Goal: Navigation & Orientation: Understand site structure

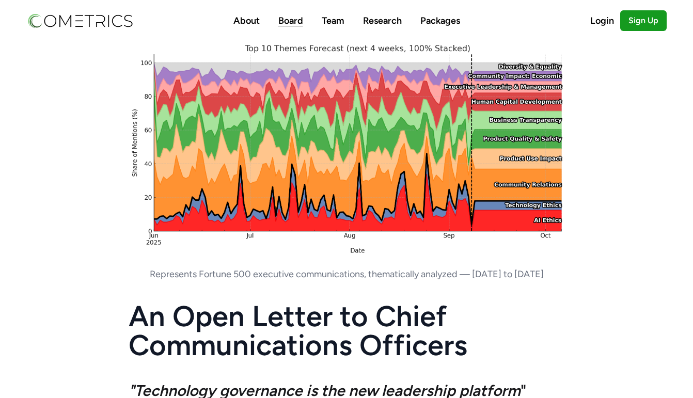
click at [288, 24] on link "Board" at bounding box center [290, 20] width 25 height 11
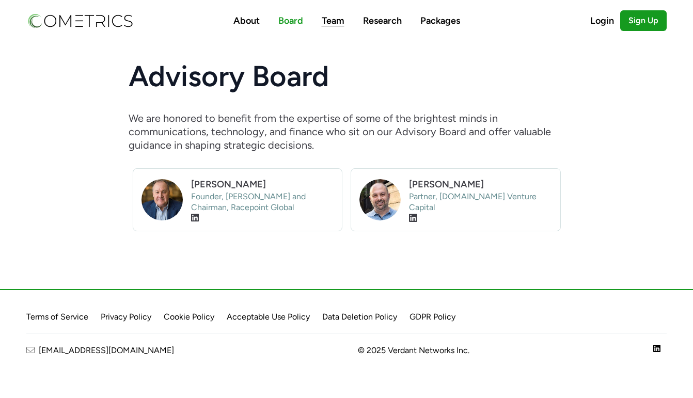
click at [326, 22] on link "Team" at bounding box center [333, 20] width 23 height 11
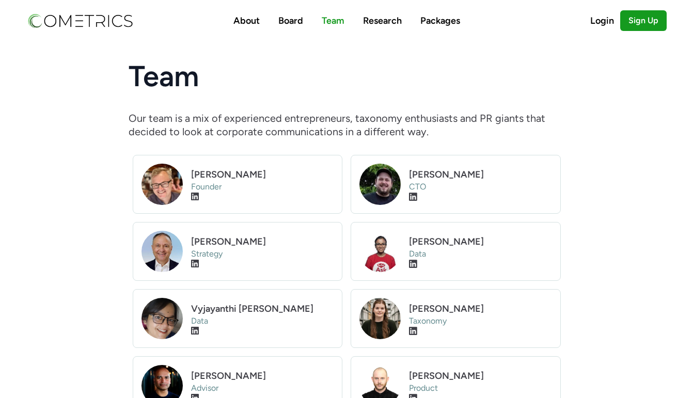
click at [59, 29] on nav "About Board Team Research Packages Login Sign Up" at bounding box center [346, 20] width 661 height 41
click at [59, 24] on img at bounding box center [79, 21] width 107 height 18
